Goal: Transaction & Acquisition: Purchase product/service

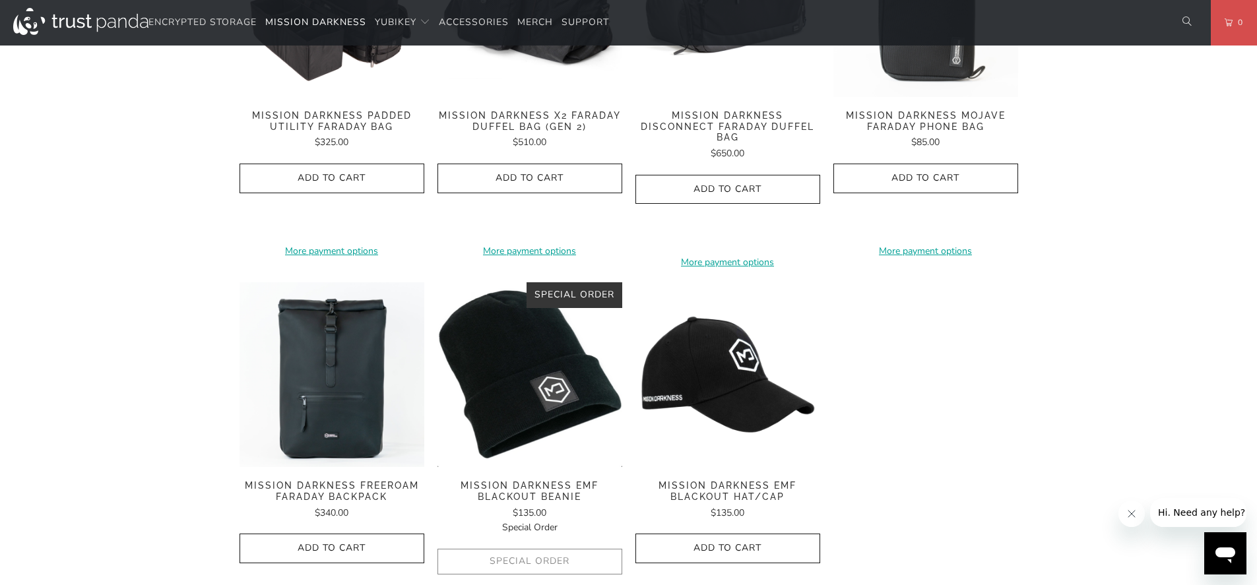
scroll to position [2059, 0]
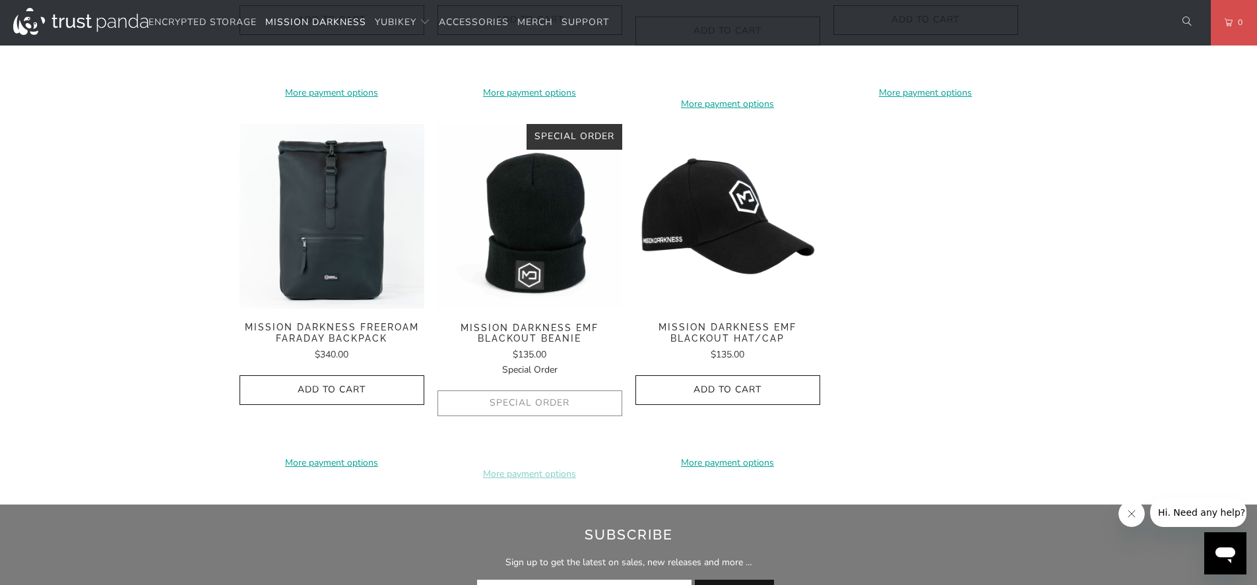
click at [540, 309] on img at bounding box center [529, 309] width 185 height 0
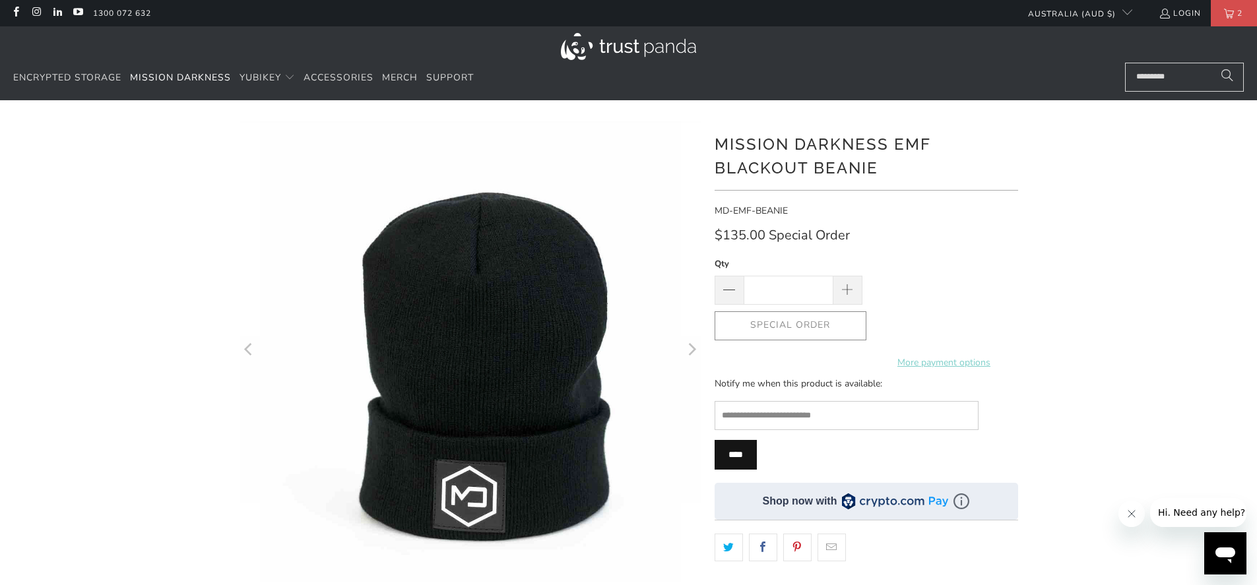
click at [749, 140] on h1 "Mission Darkness EMF Blackout Beanie" at bounding box center [867, 155] width 304 height 50
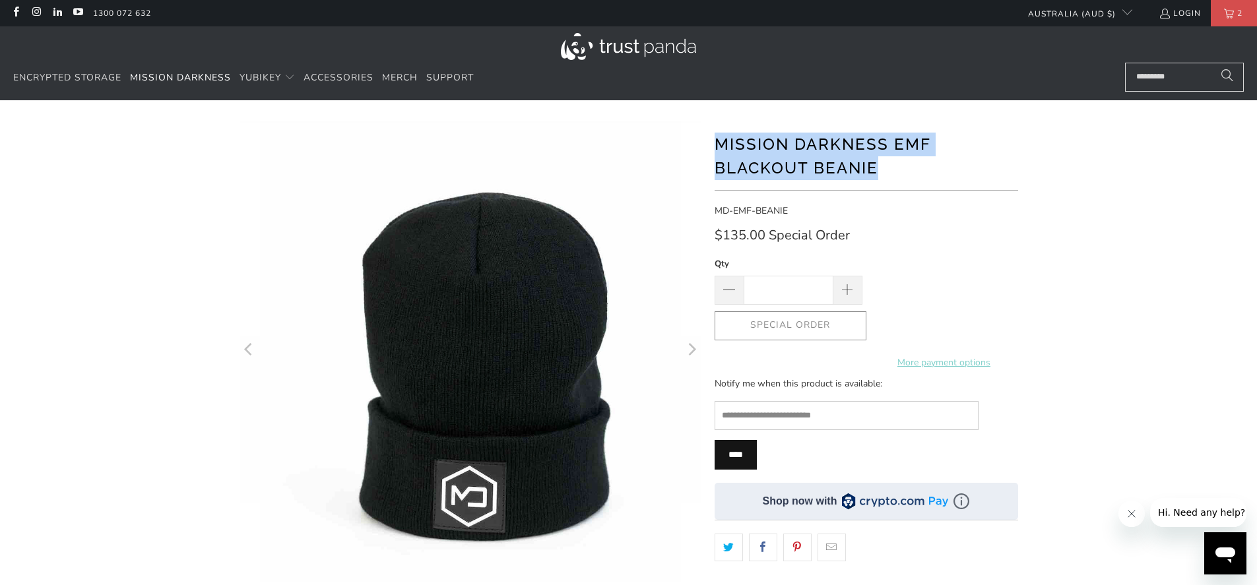
drag, startPoint x: 749, startPoint y: 140, endPoint x: 843, endPoint y: 171, distance: 99.3
click at [843, 171] on h1 "Mission Darkness EMF Blackout Beanie" at bounding box center [867, 155] width 304 height 50
